Goal: Information Seeking & Learning: Check status

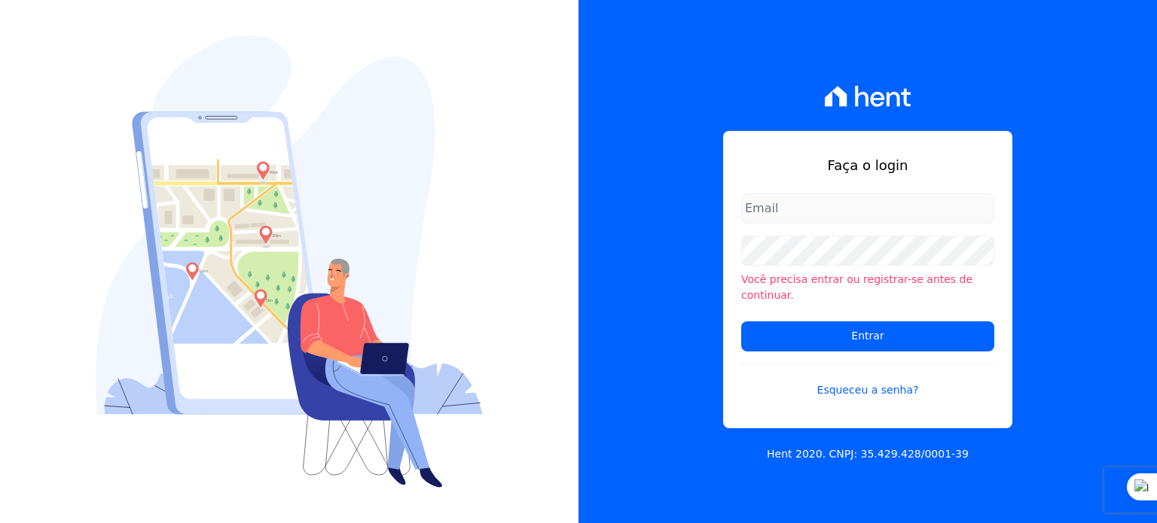
type input "[PERSON_NAME][EMAIL_ADDRESS][PERSON_NAME][DOMAIN_NAME]"
click at [798, 216] on input "[PERSON_NAME][EMAIL_ADDRESS][PERSON_NAME][DOMAIN_NAME]" at bounding box center [867, 209] width 253 height 30
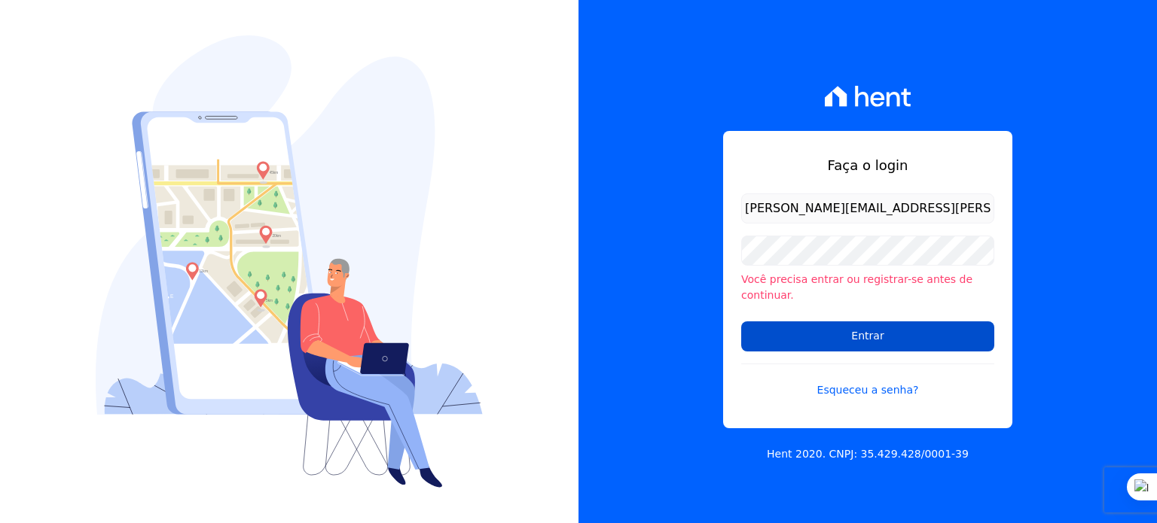
click at [870, 330] on input "Entrar" at bounding box center [867, 337] width 253 height 30
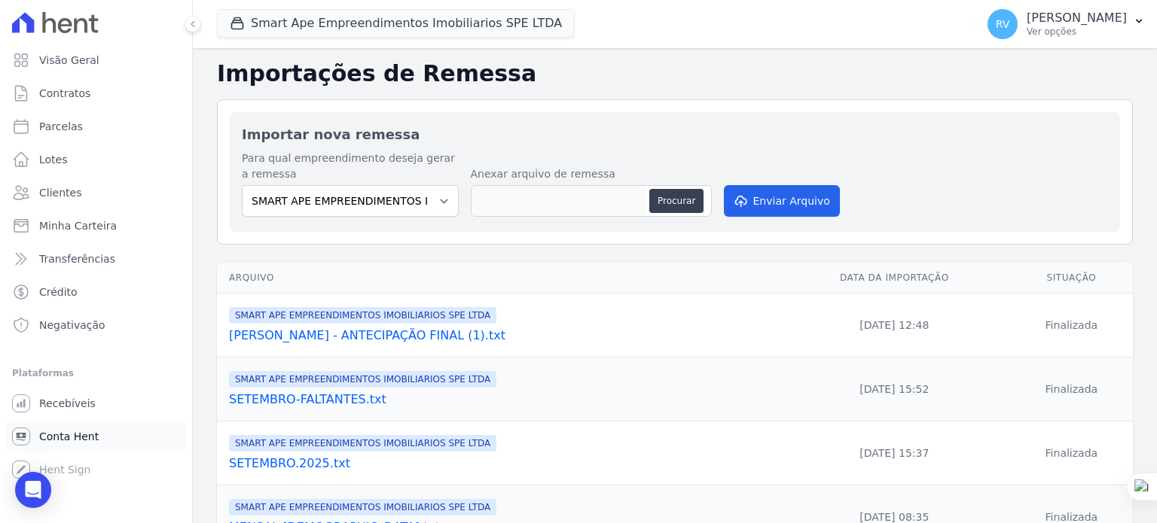
click at [84, 434] on span "Conta Hent" at bounding box center [68, 436] width 59 height 15
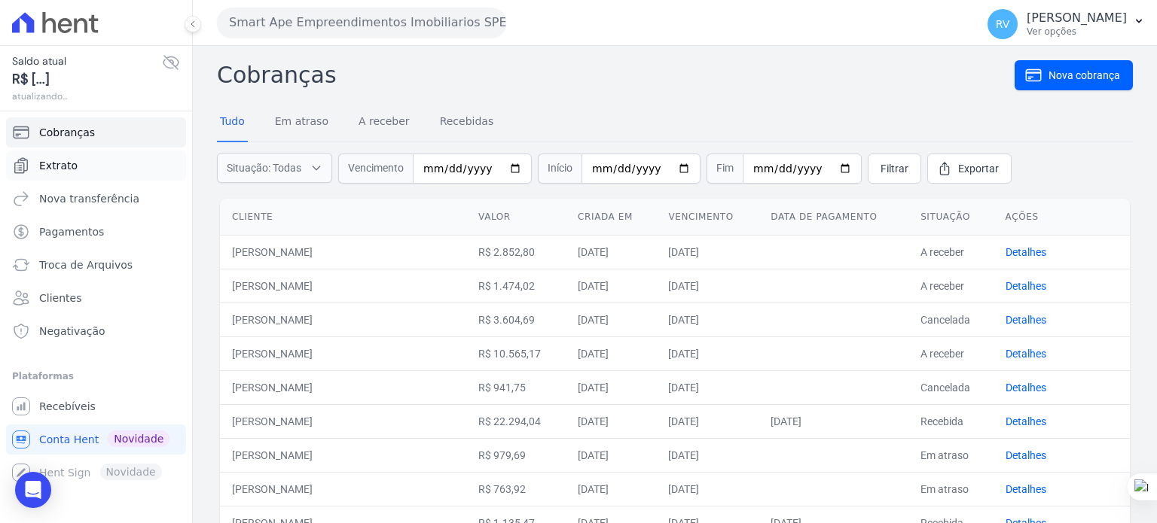
click at [97, 159] on link "Extrato" at bounding box center [96, 166] width 180 height 30
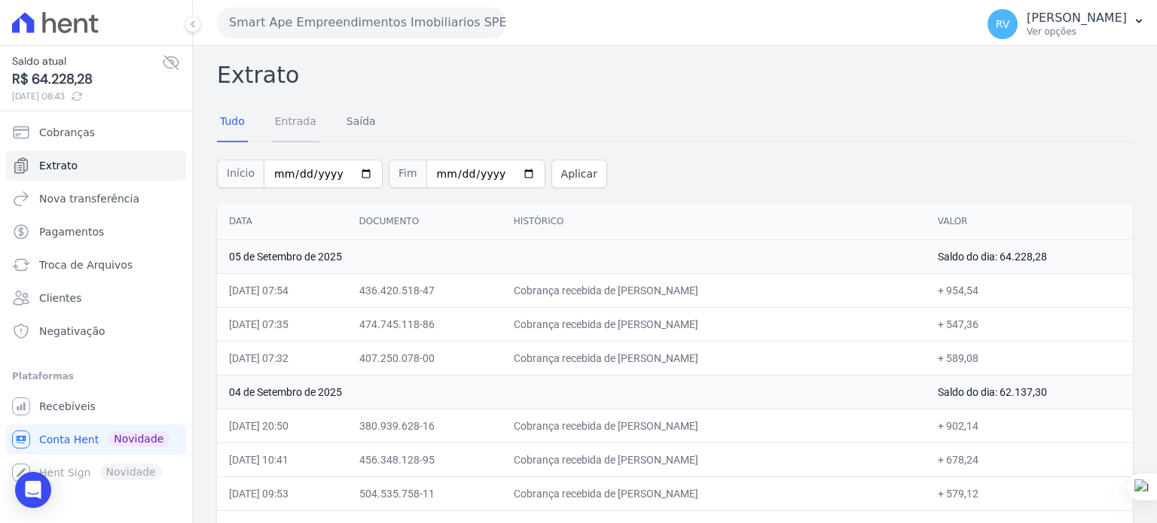
click at [286, 117] on link "Entrada" at bounding box center [295, 122] width 47 height 39
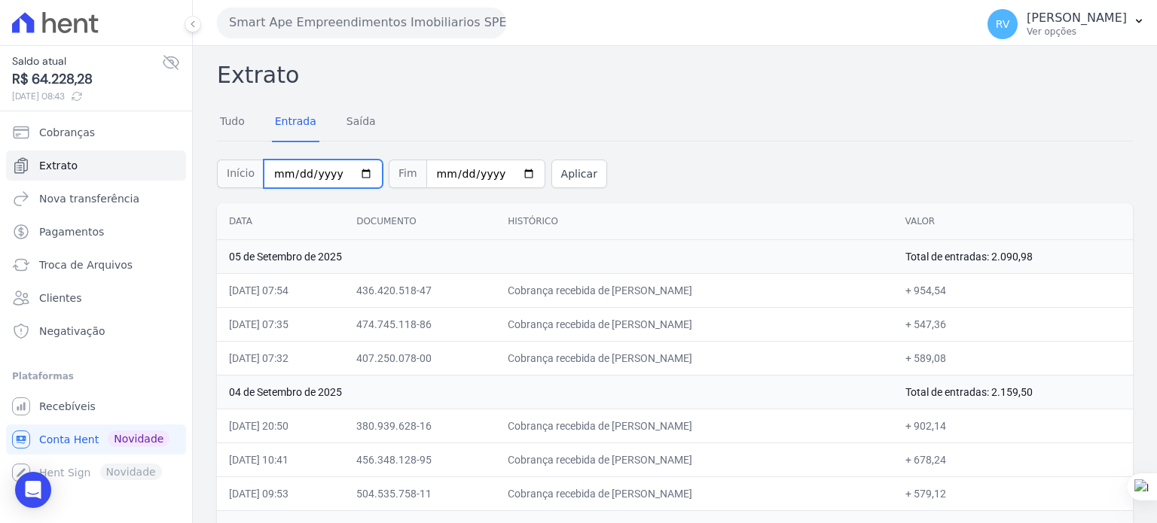
click at [352, 165] on input "2025-09-01" at bounding box center [323, 174] width 119 height 29
type input "[DATE]"
click at [500, 171] on input "2025-09-05" at bounding box center [485, 174] width 119 height 29
type input "2025-09-04"
click at [563, 181] on button "Aplicar" at bounding box center [579, 174] width 56 height 29
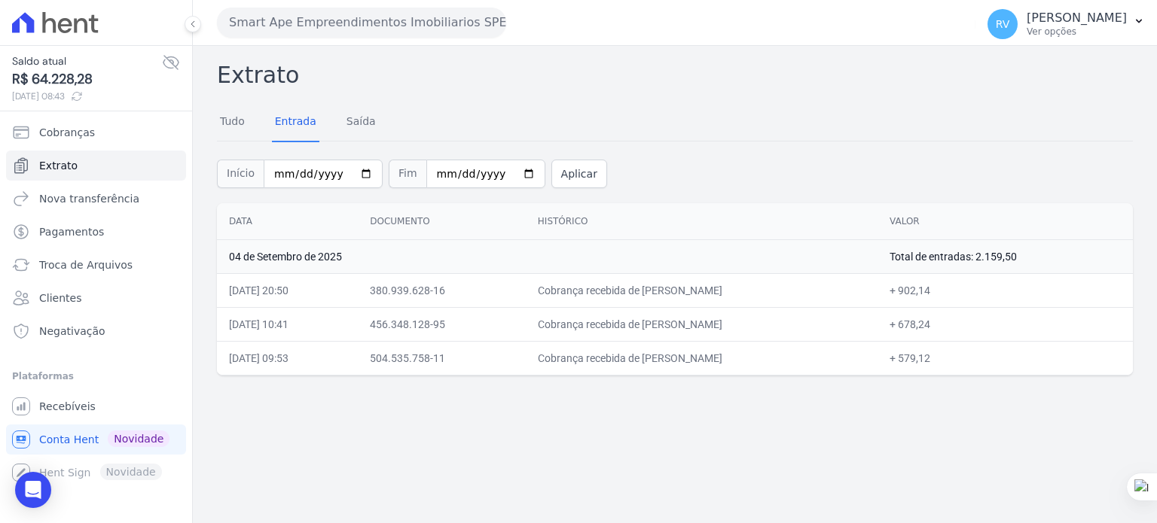
drag, startPoint x: 638, startPoint y: 291, endPoint x: 713, endPoint y: 292, distance: 75.3
click at [713, 292] on td "Cobrança recebida de [PERSON_NAME]" at bounding box center [702, 290] width 352 height 34
copy td "[PERSON_NAME]"
click at [660, 294] on td "Cobrança recebida de [PERSON_NAME]" at bounding box center [702, 290] width 352 height 34
drag, startPoint x: 637, startPoint y: 290, endPoint x: 705, endPoint y: 294, distance: 67.9
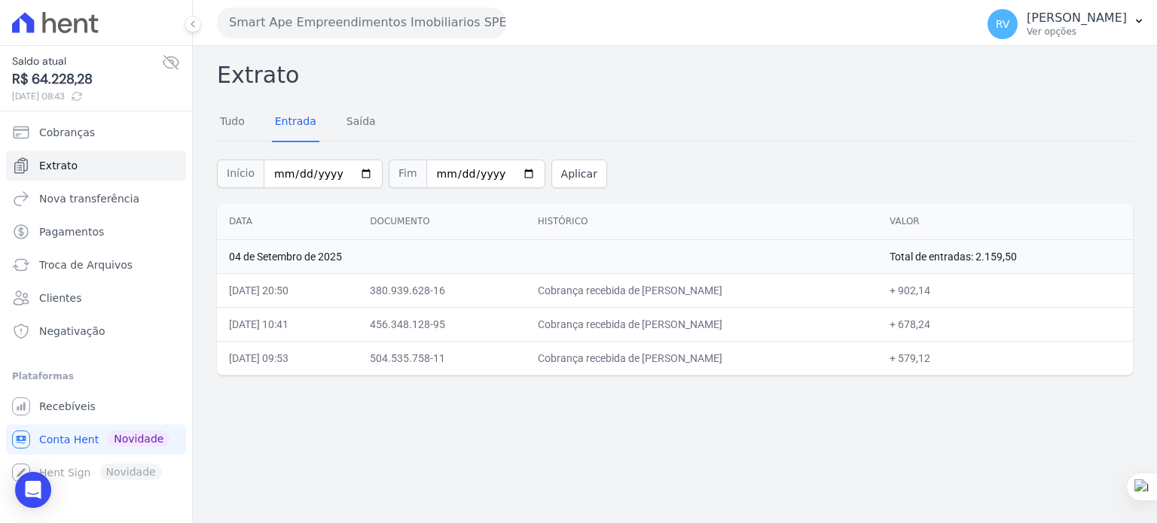
click at [705, 294] on td "Cobrança recebida de [PERSON_NAME]" at bounding box center [702, 290] width 352 height 34
copy td "[PERSON_NAME]"
drag, startPoint x: 935, startPoint y: 291, endPoint x: 965, endPoint y: 291, distance: 30.1
click at [965, 291] on td "+ 902,14" at bounding box center [1004, 290] width 255 height 34
copy td "902,14"
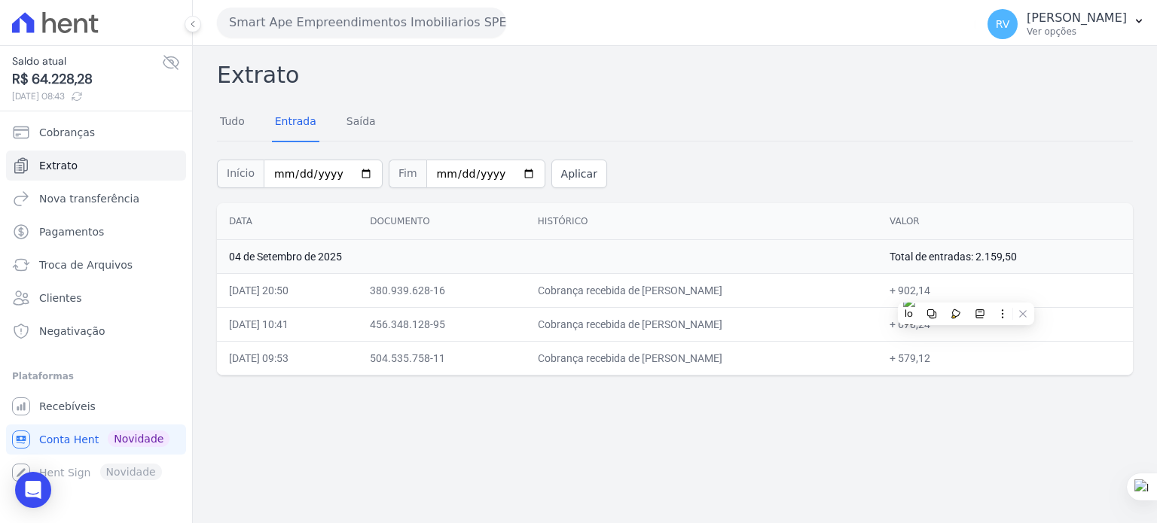
drag, startPoint x: 639, startPoint y: 322, endPoint x: 747, endPoint y: 328, distance: 108.6
click at [747, 328] on td "Cobrança recebida de TAINA LOPES MONTEIRO LUIZ" at bounding box center [702, 324] width 352 height 34
copy td "AINA LOPES MONTEIR"
drag, startPoint x: 935, startPoint y: 323, endPoint x: 967, endPoint y: 323, distance: 31.6
click at [967, 323] on td "+ 678,24" at bounding box center [1004, 324] width 255 height 34
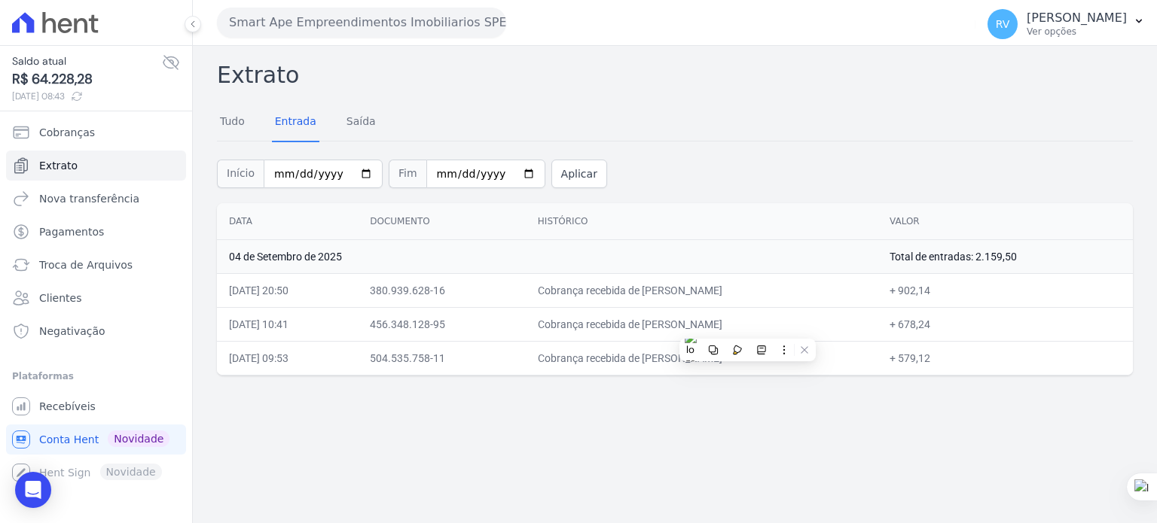
copy td "678,24"
drag, startPoint x: 635, startPoint y: 355, endPoint x: 756, endPoint y: 354, distance: 120.5
click at [756, 354] on td "Cobrança recebida de ANDERSON BARBOSA GOMES" at bounding box center [702, 358] width 352 height 34
copy td "ANDERSON BARBOSA GO"
click at [639, 367] on td "Cobrança recebida de ANDERSON BARBOSA GOMES" at bounding box center [702, 358] width 352 height 34
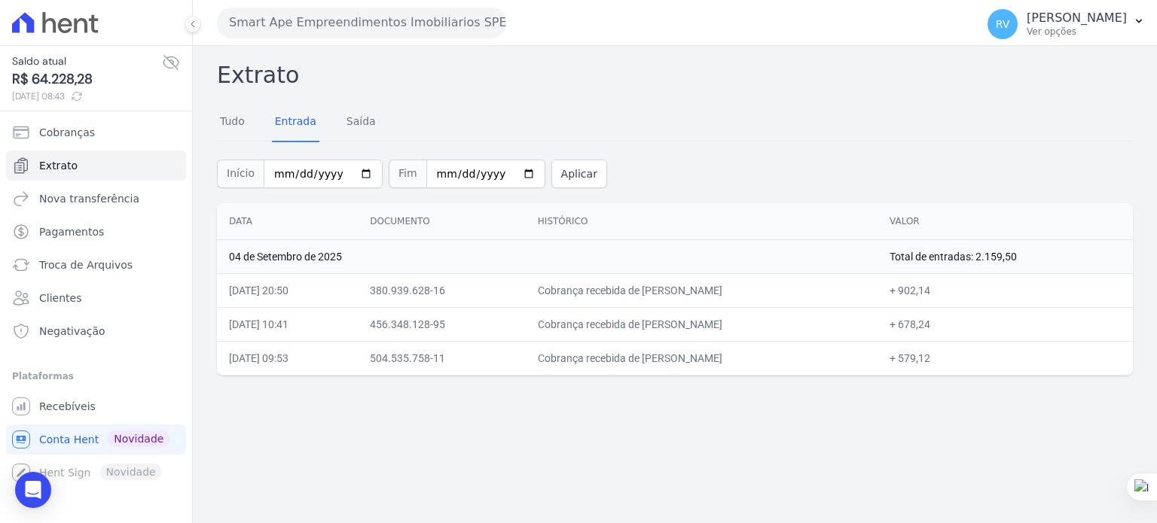
drag, startPoint x: 639, startPoint y: 358, endPoint x: 767, endPoint y: 354, distance: 128.1
click at [759, 355] on td "Cobrança recebida de ANDERSON BARBOSA GOMES" at bounding box center [702, 358] width 352 height 34
copy td "ANDERSON BARBOSA GO"
click at [617, 489] on div "Extrato Tudo Entrada Saída Início 2025-09-04 Fim 2025-09-04 Aplicar Data Docume…" at bounding box center [675, 284] width 964 height 477
